Goal: Check status: Check status

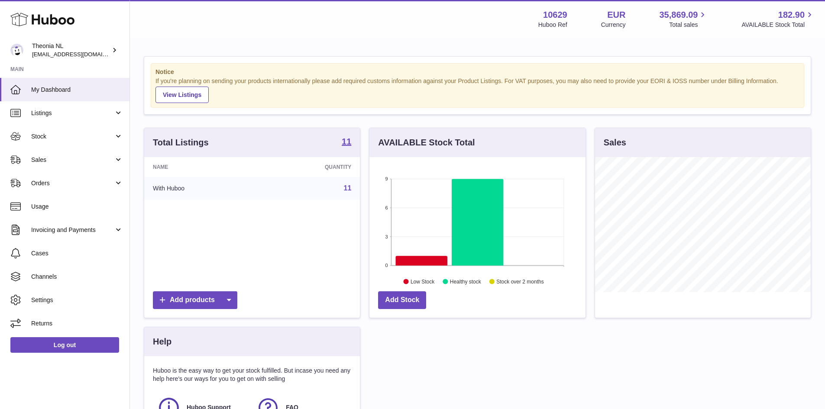
scroll to position [135, 216]
click at [71, 162] on span "Sales" at bounding box center [72, 160] width 83 height 8
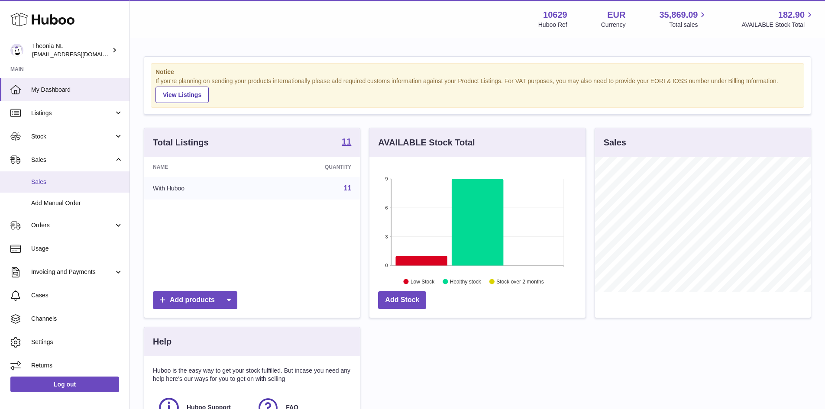
click at [54, 185] on span "Sales" at bounding box center [77, 182] width 92 height 8
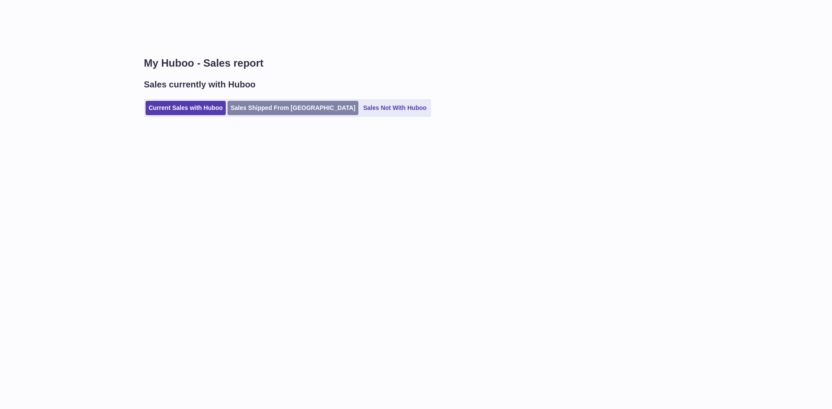
click at [287, 107] on link "Sales Shipped From [GEOGRAPHIC_DATA]" at bounding box center [292, 108] width 131 height 14
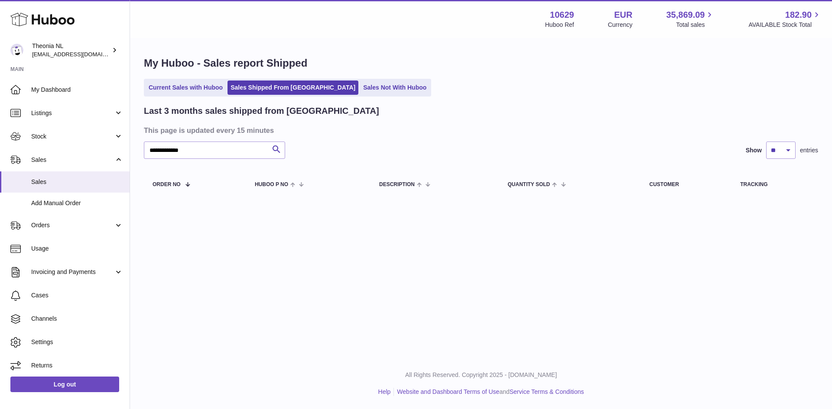
type input "**********"
click at [56, 386] on link "Log out" at bounding box center [64, 385] width 109 height 16
